Goal: Find specific page/section: Find specific page/section

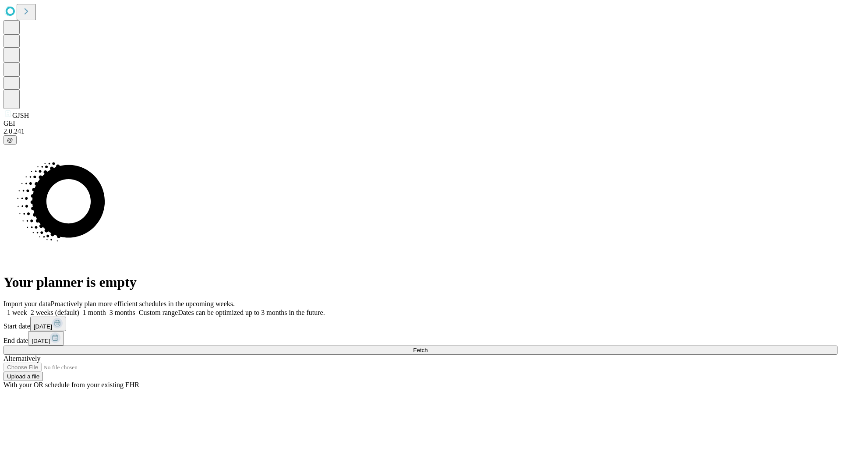
click at [428, 347] on span "Fetch" at bounding box center [420, 350] width 14 height 7
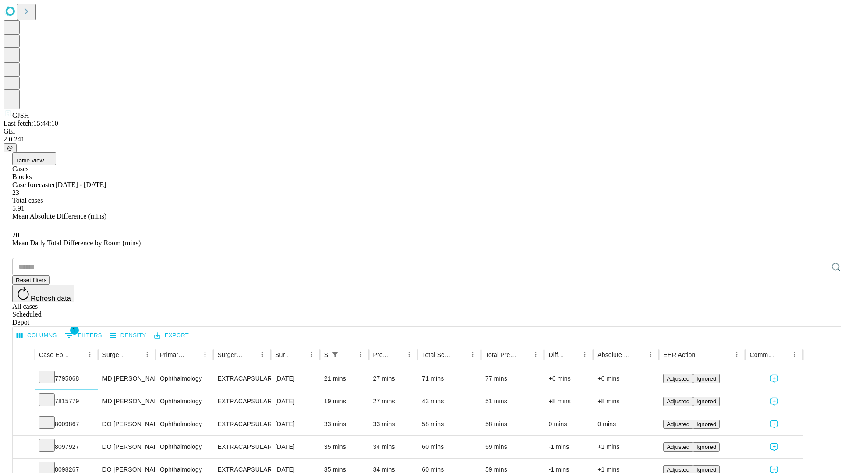
click at [51, 372] on icon at bounding box center [46, 376] width 9 height 9
